Goal: Task Accomplishment & Management: Use online tool/utility

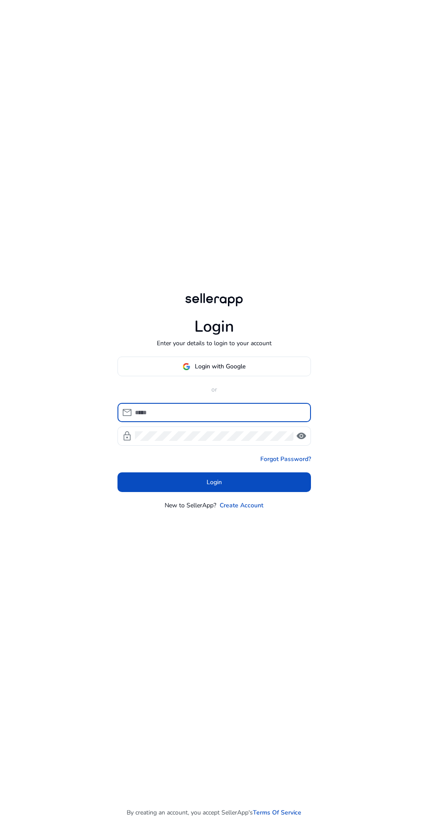
click at [224, 417] on input at bounding box center [219, 413] width 169 height 10
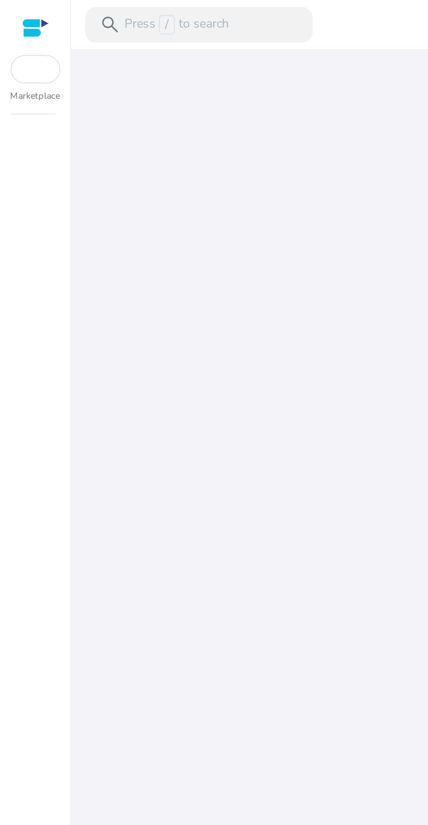
click at [83, 252] on div "We are getting things ready for you..." at bounding box center [231, 424] width 386 height 801
click at [94, 14] on p "Press / to search" at bounding box center [87, 12] width 52 height 10
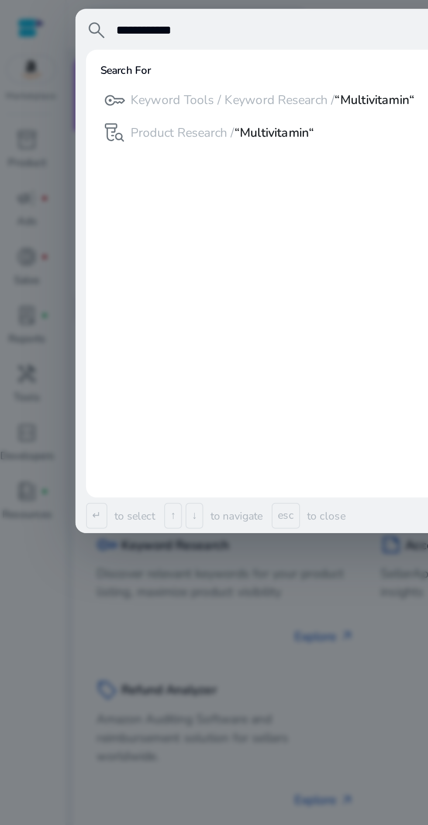
type input "**********"
click at [93, 45] on div "key Keyword Tools / Keyword Research / “Multivitamin“" at bounding box center [129, 49] width 153 height 14
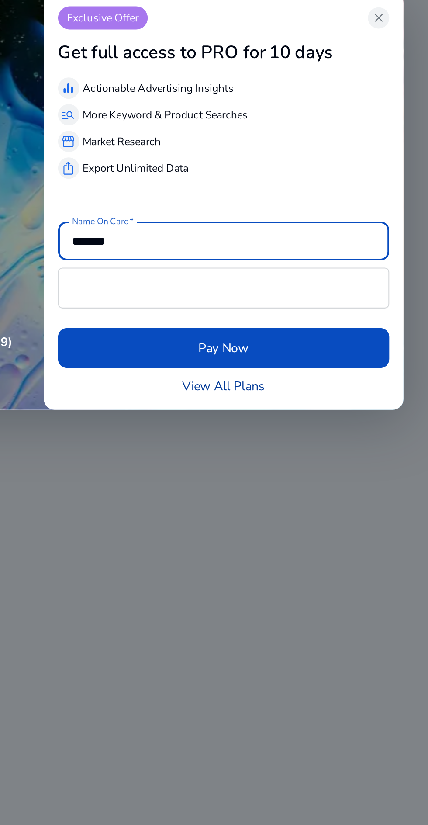
click at [266, 504] on link "View All Plans" at bounding box center [283, 503] width 41 height 9
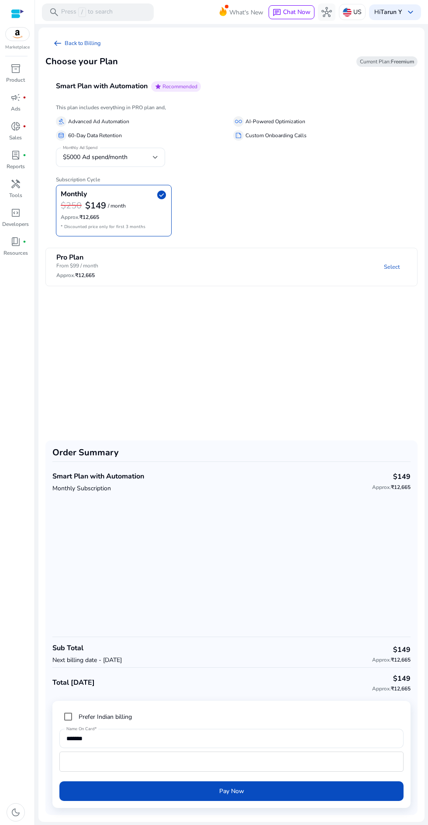
scroll to position [1, 0]
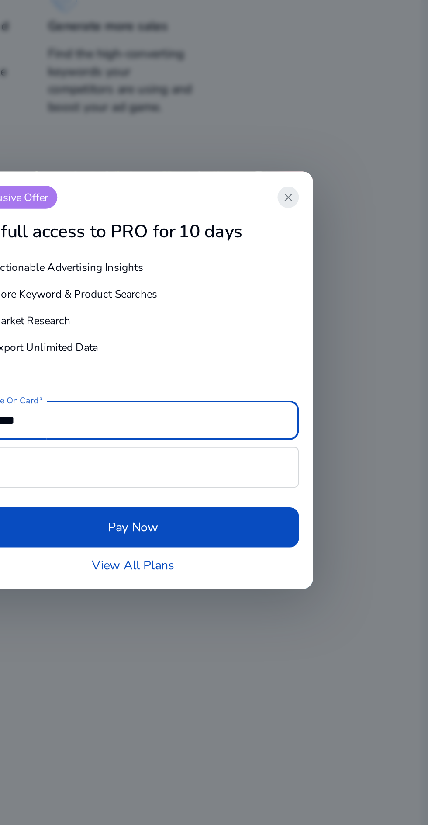
click at [362, 325] on span "close" at bounding box center [359, 322] width 7 height 7
